Goal: Use online tool/utility: Utilize a website feature to perform a specific function

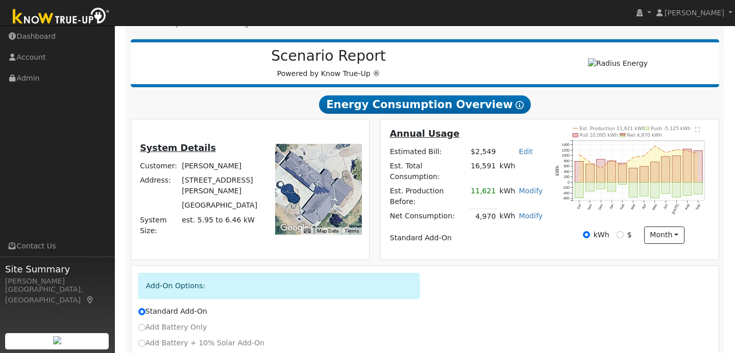
scroll to position [193, 0]
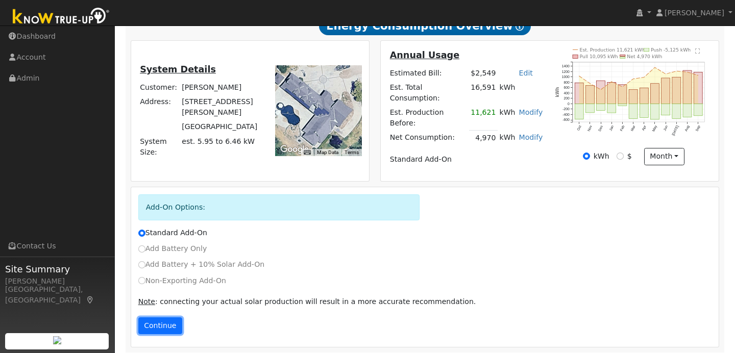
click at [148, 318] on button "Continue" at bounding box center [160, 326] width 44 height 17
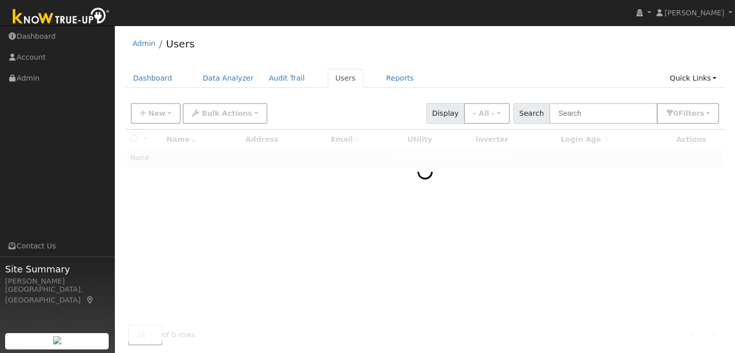
scroll to position [30, 0]
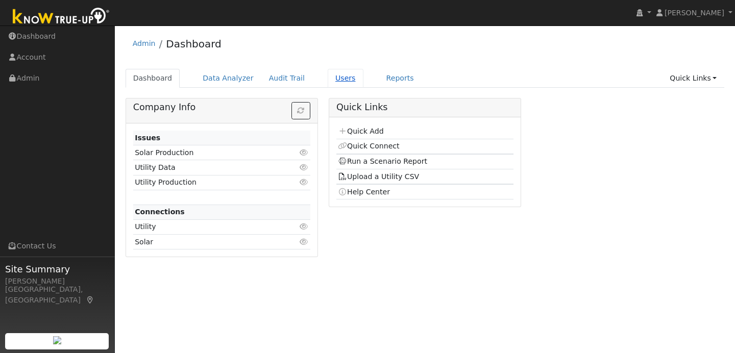
click at [333, 84] on link "Users" at bounding box center [346, 78] width 36 height 19
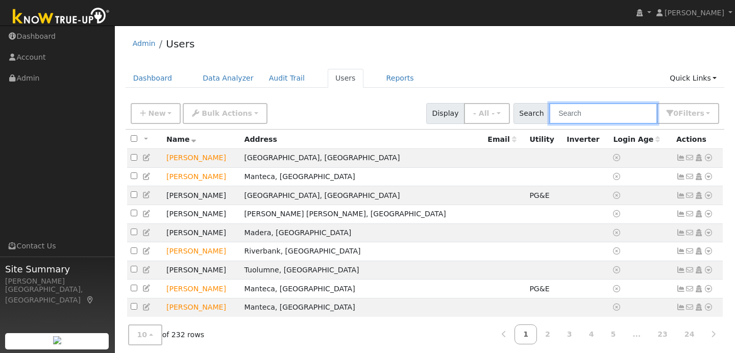
click at [588, 116] on input "text" at bounding box center [603, 113] width 108 height 21
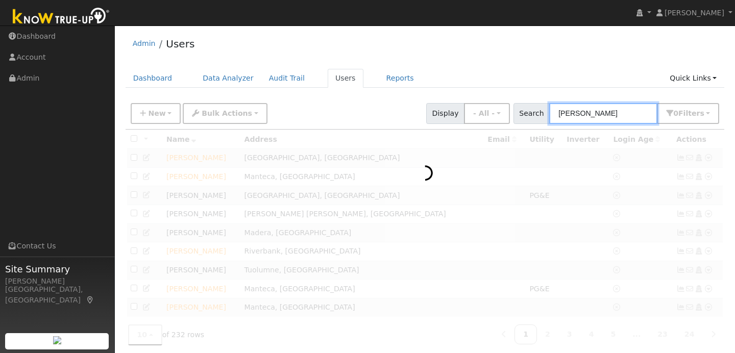
type input "jerry"
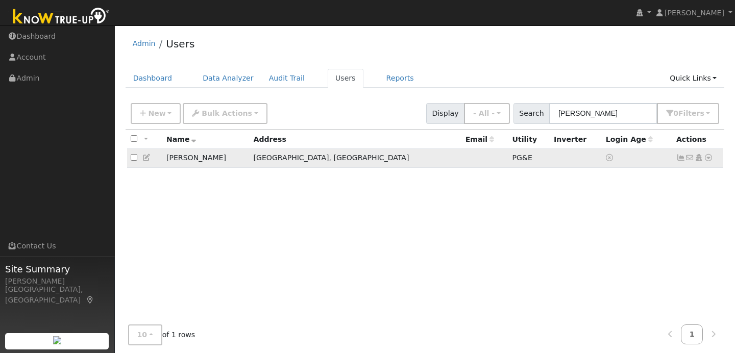
click at [712, 159] on icon at bounding box center [708, 157] width 9 height 7
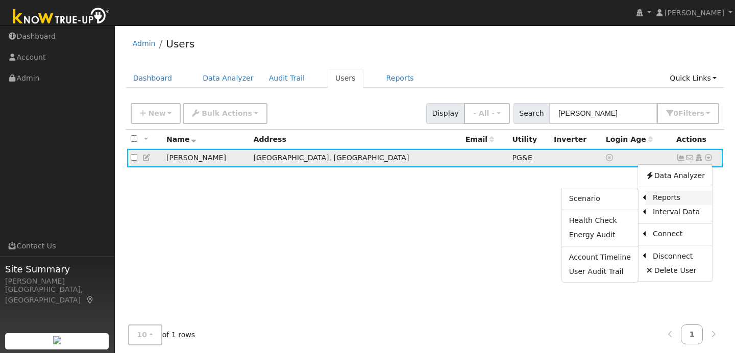
click at [671, 201] on link "Reports" at bounding box center [679, 198] width 66 height 14
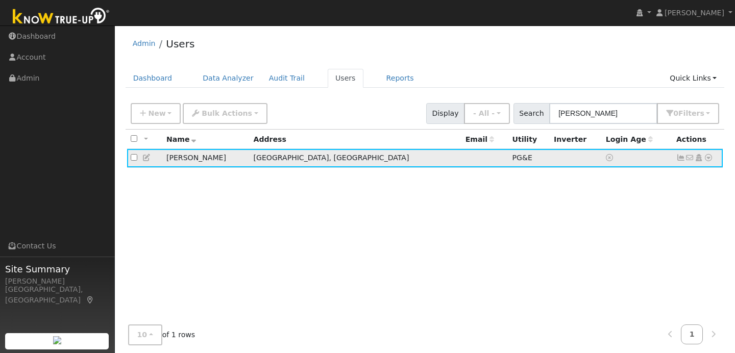
click at [710, 161] on icon at bounding box center [708, 157] width 9 height 7
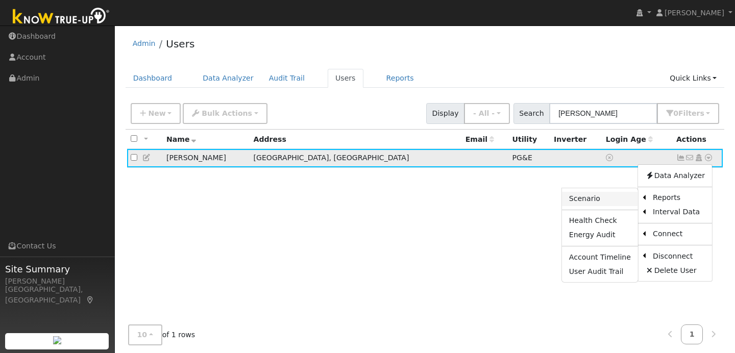
click at [616, 200] on link "Scenario" at bounding box center [600, 199] width 76 height 14
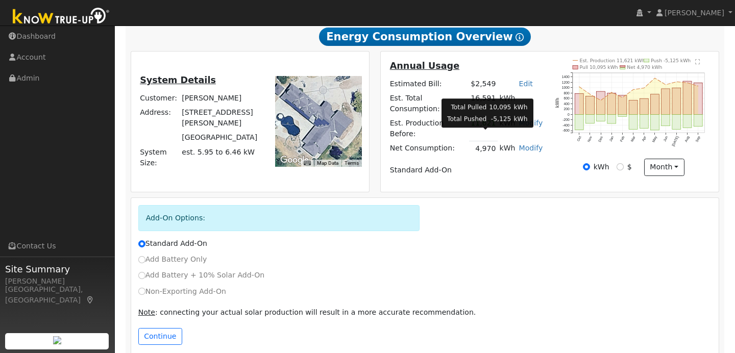
scroll to position [193, 0]
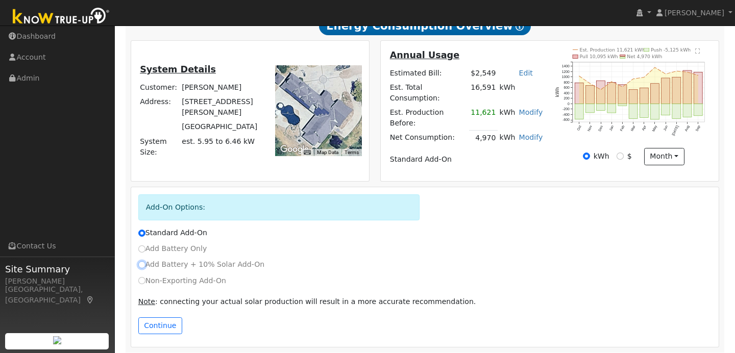
click at [142, 262] on input "Add Battery + 10% Solar Add-On" at bounding box center [141, 264] width 7 height 7
radio input "true"
radio input "false"
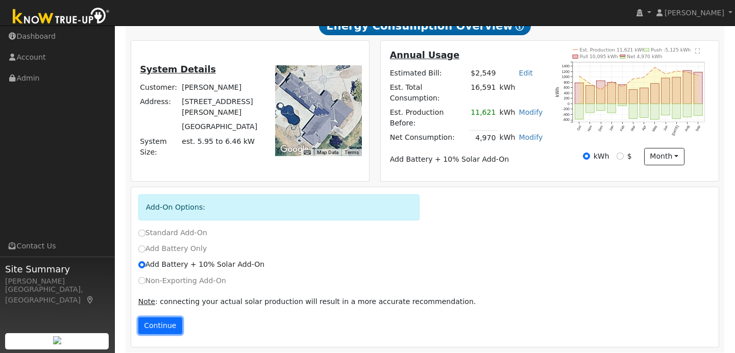
click at [167, 324] on button "Continue" at bounding box center [160, 326] width 44 height 17
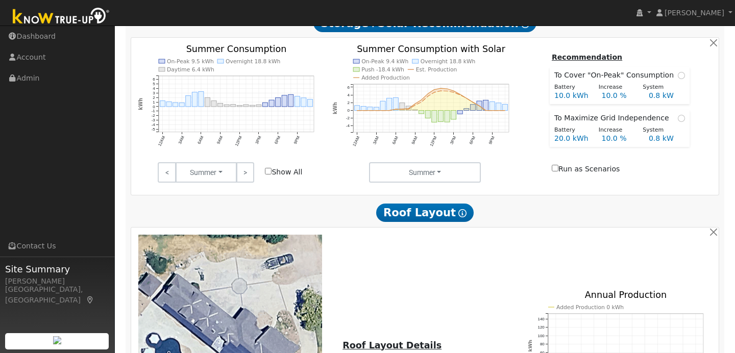
scroll to position [488, 0]
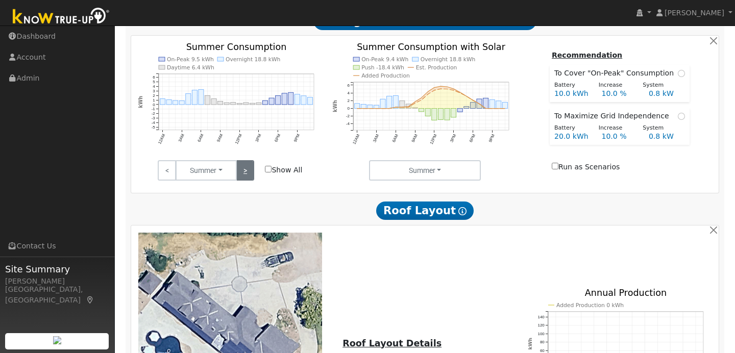
click at [246, 167] on link ">" at bounding box center [245, 170] width 18 height 20
